Goal: Task Accomplishment & Management: Manage account settings

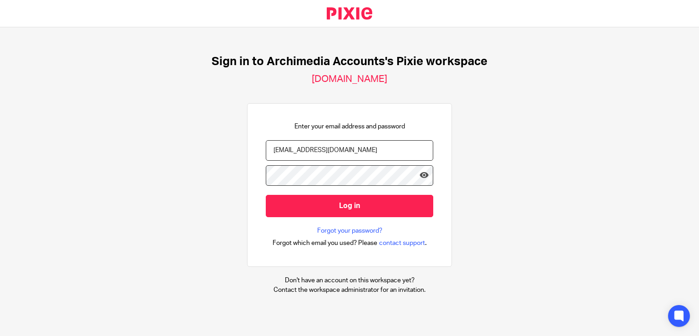
type input "[EMAIL_ADDRESS][DOMAIN_NAME]"
click at [266, 195] on input "Log in" at bounding box center [349, 206] width 167 height 22
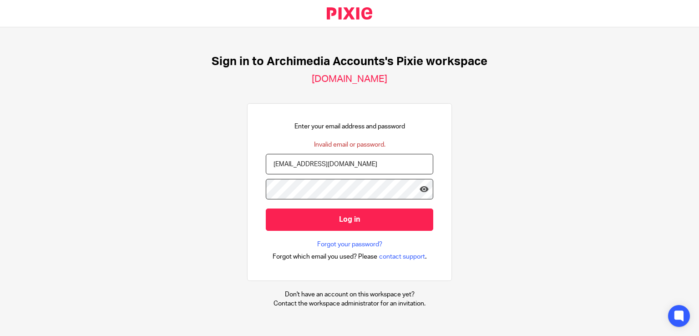
click at [335, 167] on input "[EMAIL_ADDRESS][DOMAIN_NAME]" at bounding box center [349, 164] width 167 height 20
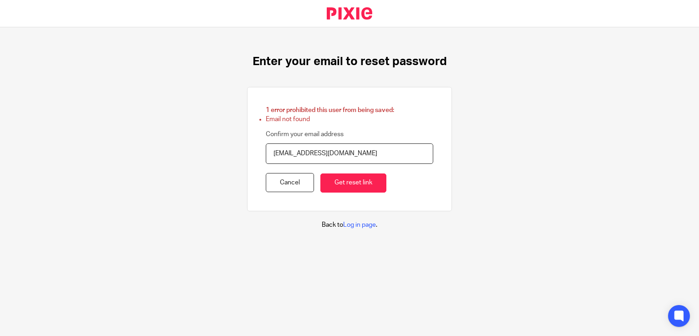
drag, startPoint x: 367, startPoint y: 158, endPoint x: 284, endPoint y: 157, distance: 83.3
click at [284, 157] on input "[EMAIL_ADDRESS][DOMAIN_NAME]" at bounding box center [349, 153] width 167 height 20
click at [333, 155] on input "[EMAIL_ADDRESS][DOMAIN_NAME]" at bounding box center [349, 153] width 167 height 20
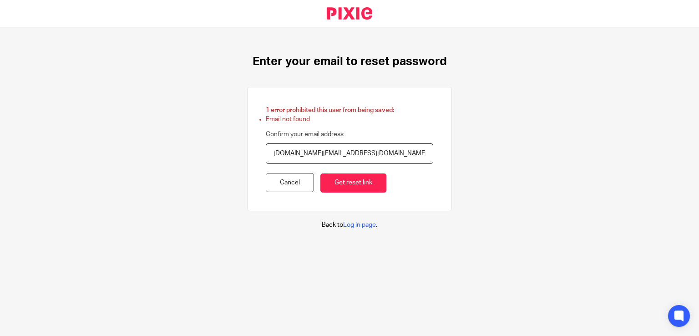
type input "[DOMAIN_NAME][EMAIL_ADDRESS][DOMAIN_NAME]"
click at [514, 192] on div "Enter your email to reset password 1 error prohibited this user from being save…" at bounding box center [349, 142] width 699 height 230
click at [362, 181] on input "Get reset link" at bounding box center [353, 183] width 66 height 20
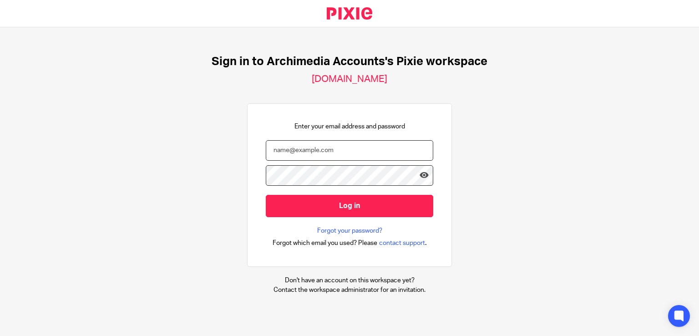
click at [331, 150] on input "email" at bounding box center [349, 150] width 167 height 20
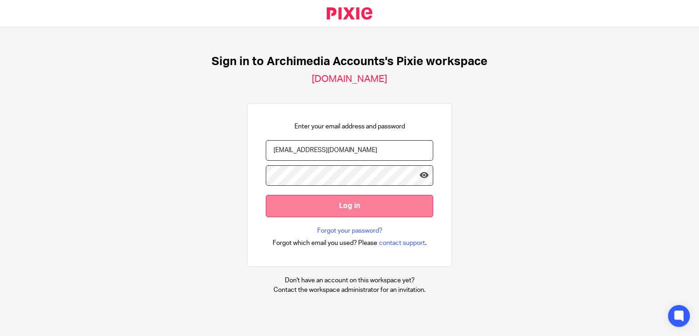
type input "[EMAIL_ADDRESS][DOMAIN_NAME]"
click at [359, 196] on input "Log in" at bounding box center [349, 206] width 167 height 22
